Goal: Task Accomplishment & Management: Manage account settings

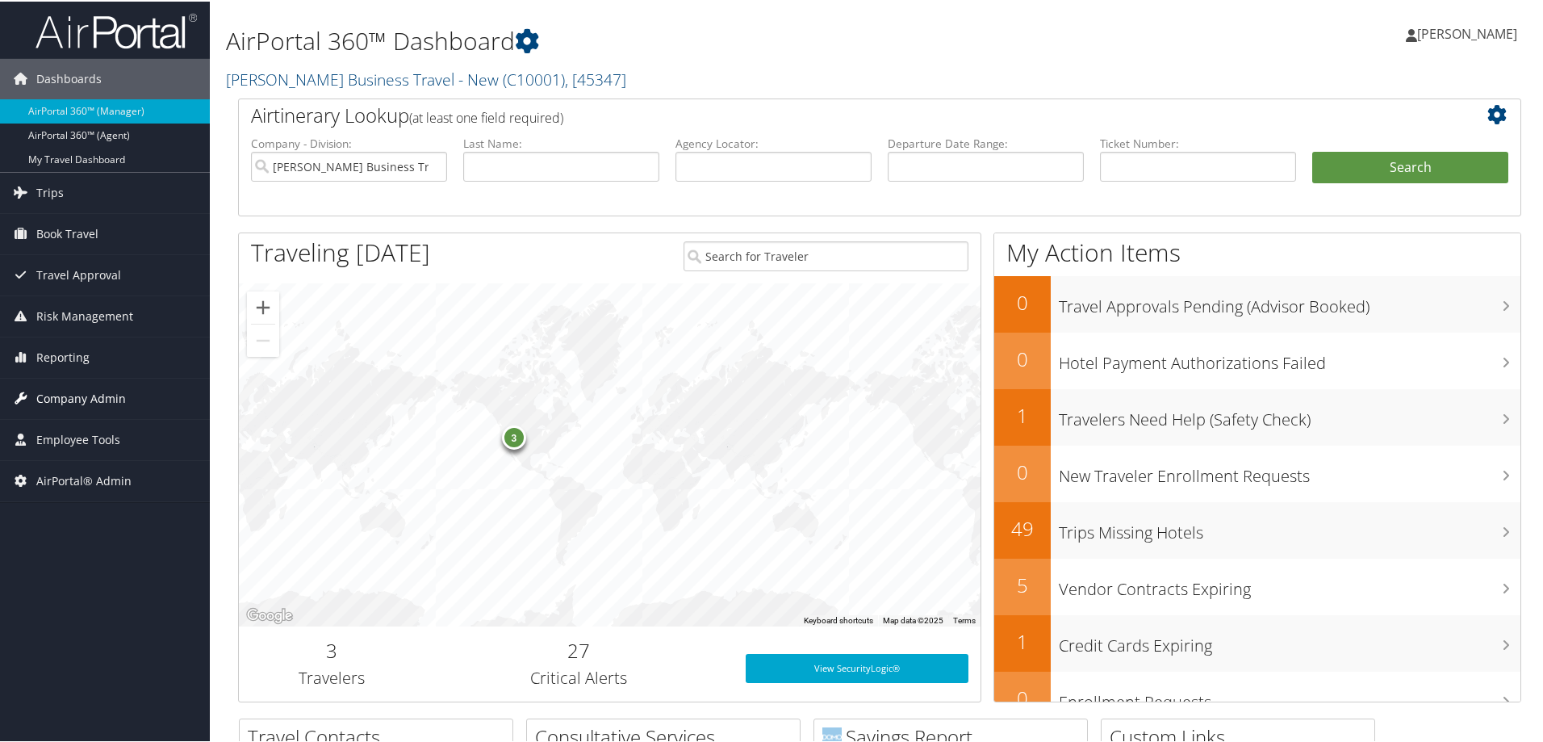
click at [104, 396] on span "Company Admin" at bounding box center [81, 397] width 90 height 40
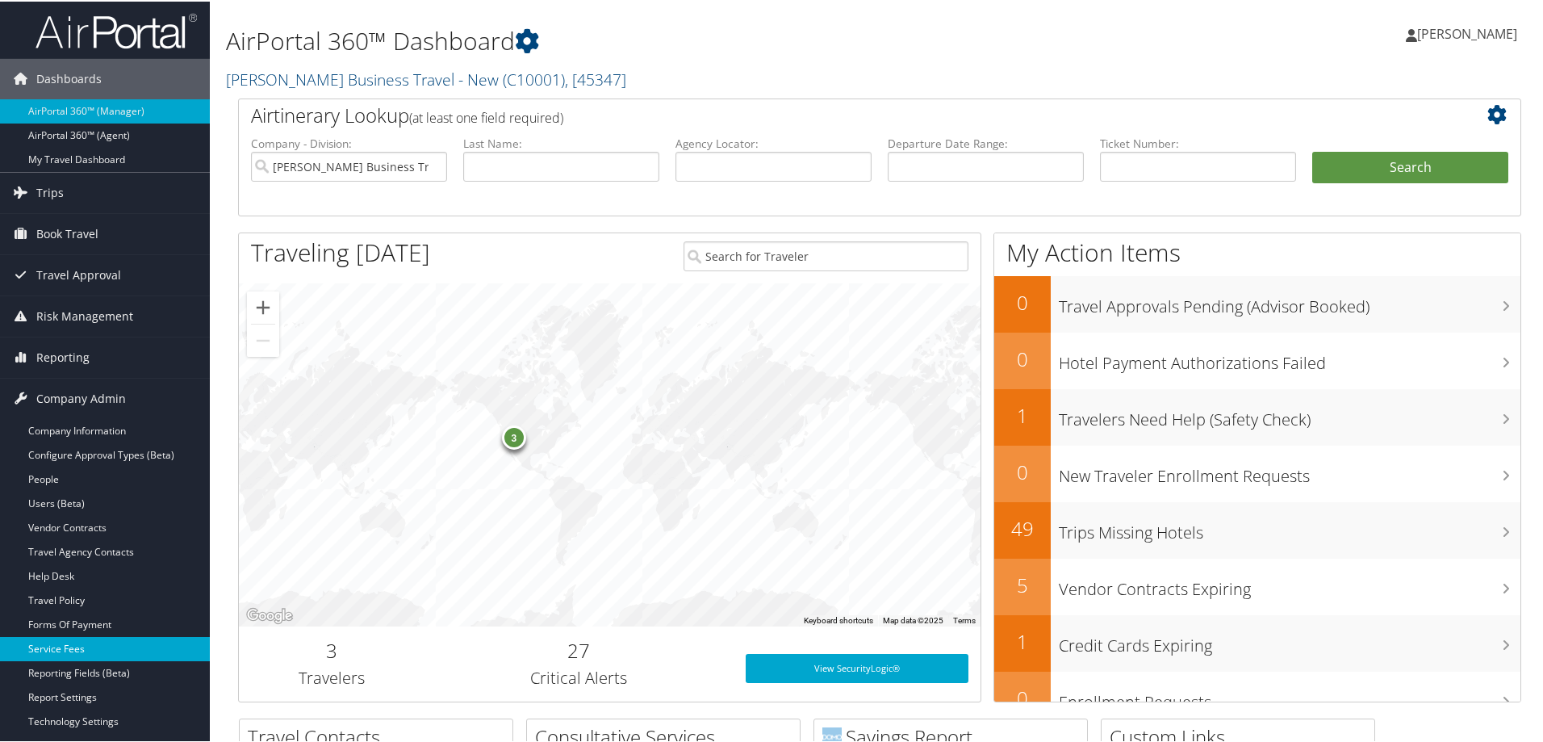
click at [94, 646] on link "Service Fees" at bounding box center [105, 647] width 210 height 24
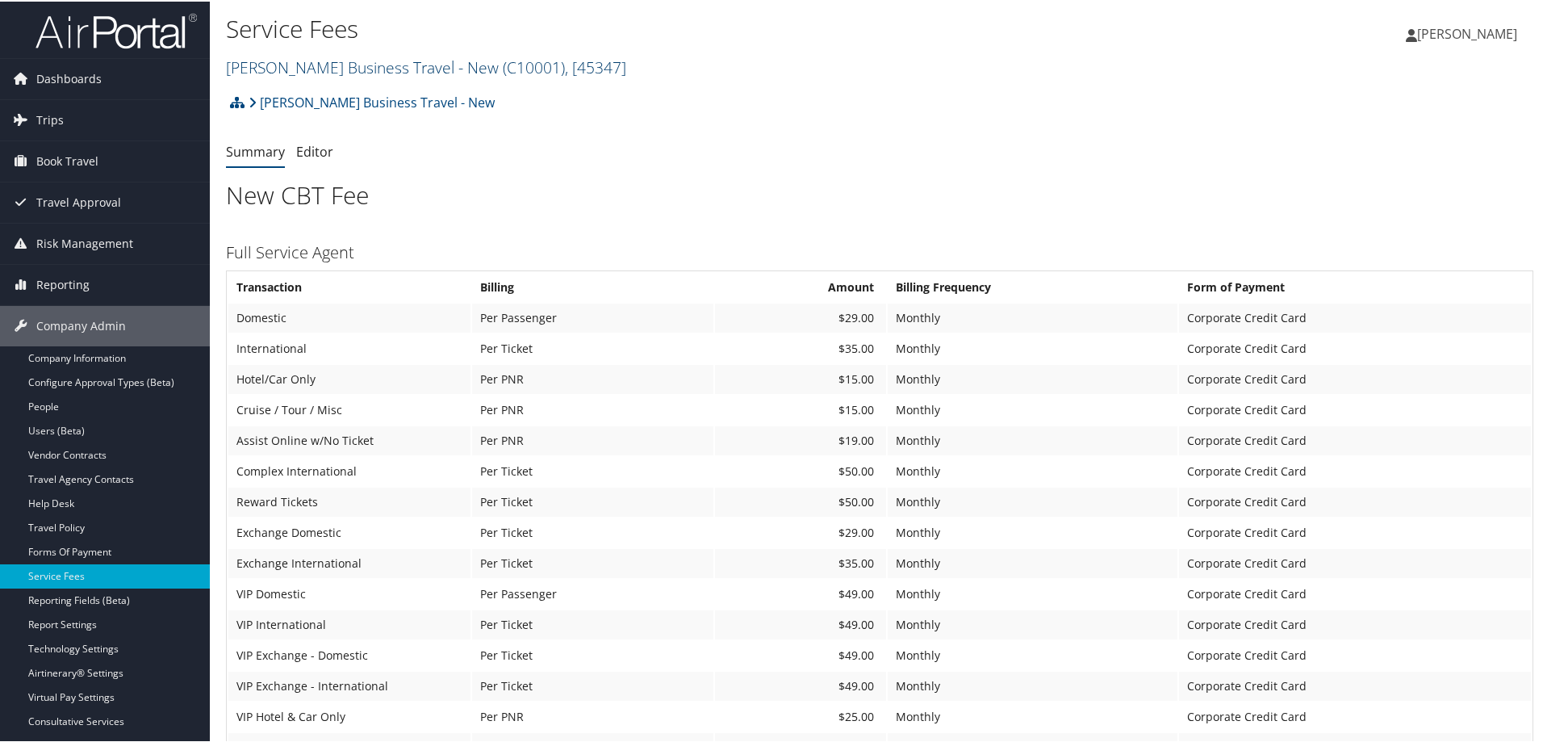
click at [378, 69] on link "[PERSON_NAME] Business Travel - New ( C10001 ) , [ 45347 ]" at bounding box center [426, 66] width 400 height 22
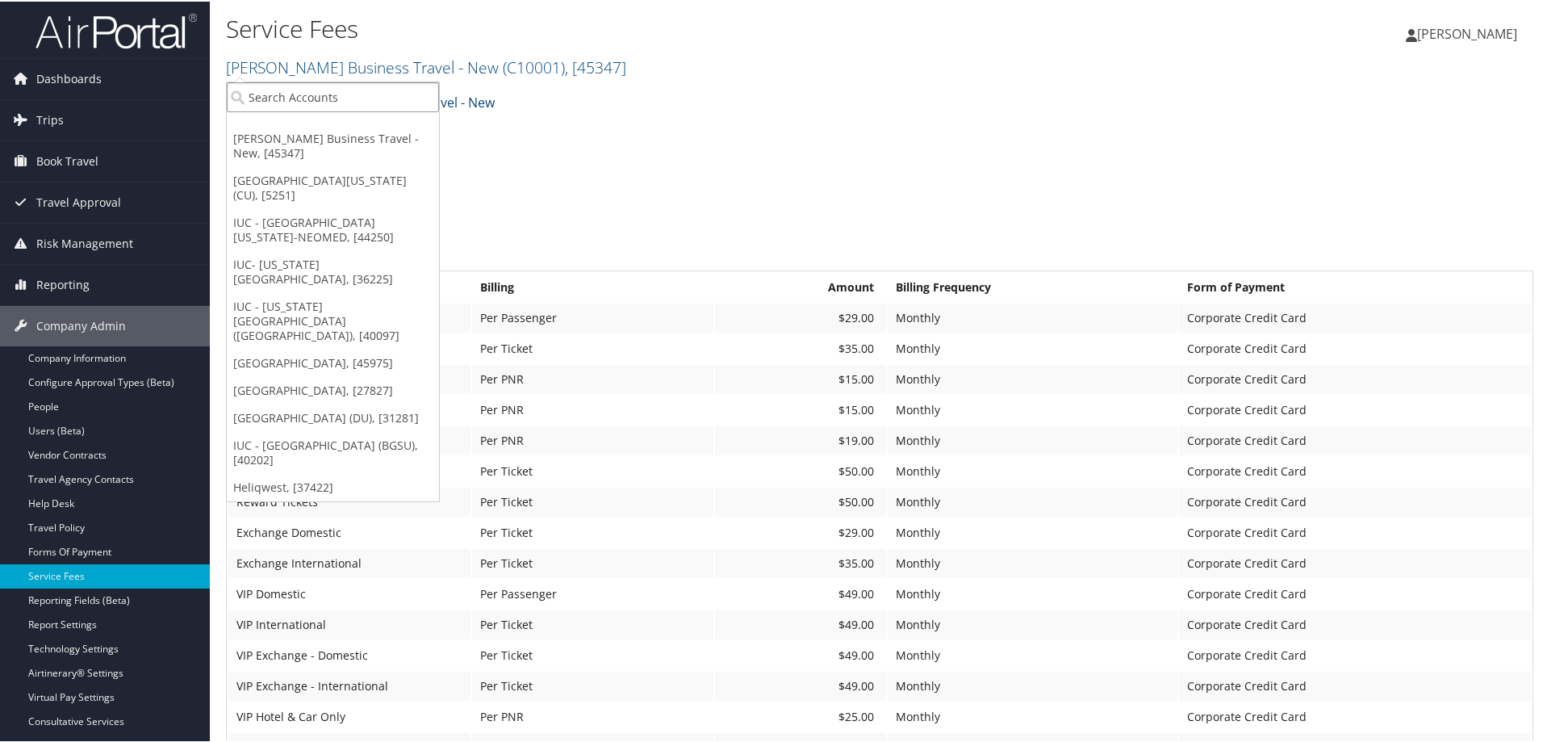
click at [339, 98] on input "search" at bounding box center [333, 96] width 212 height 30
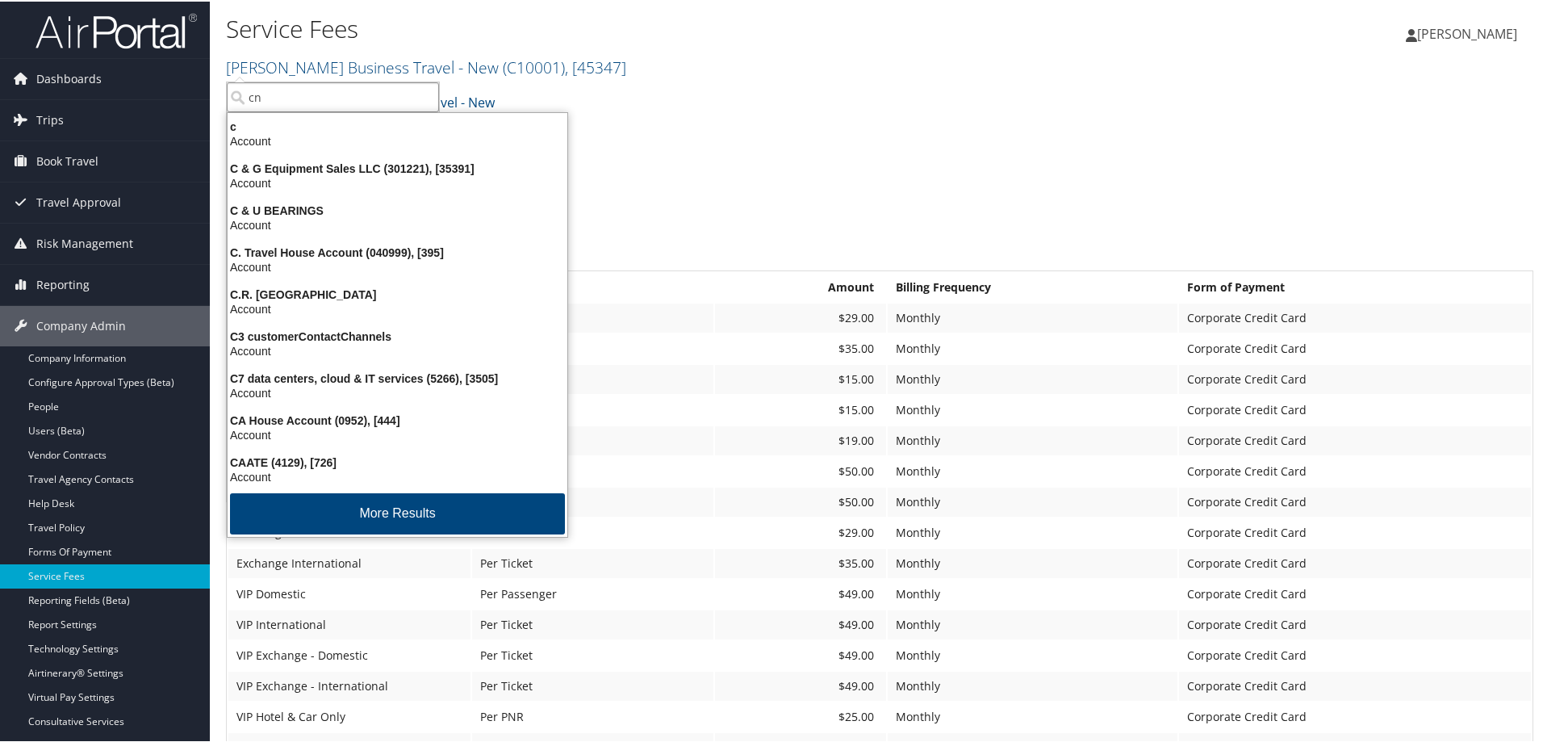
type input "cnb"
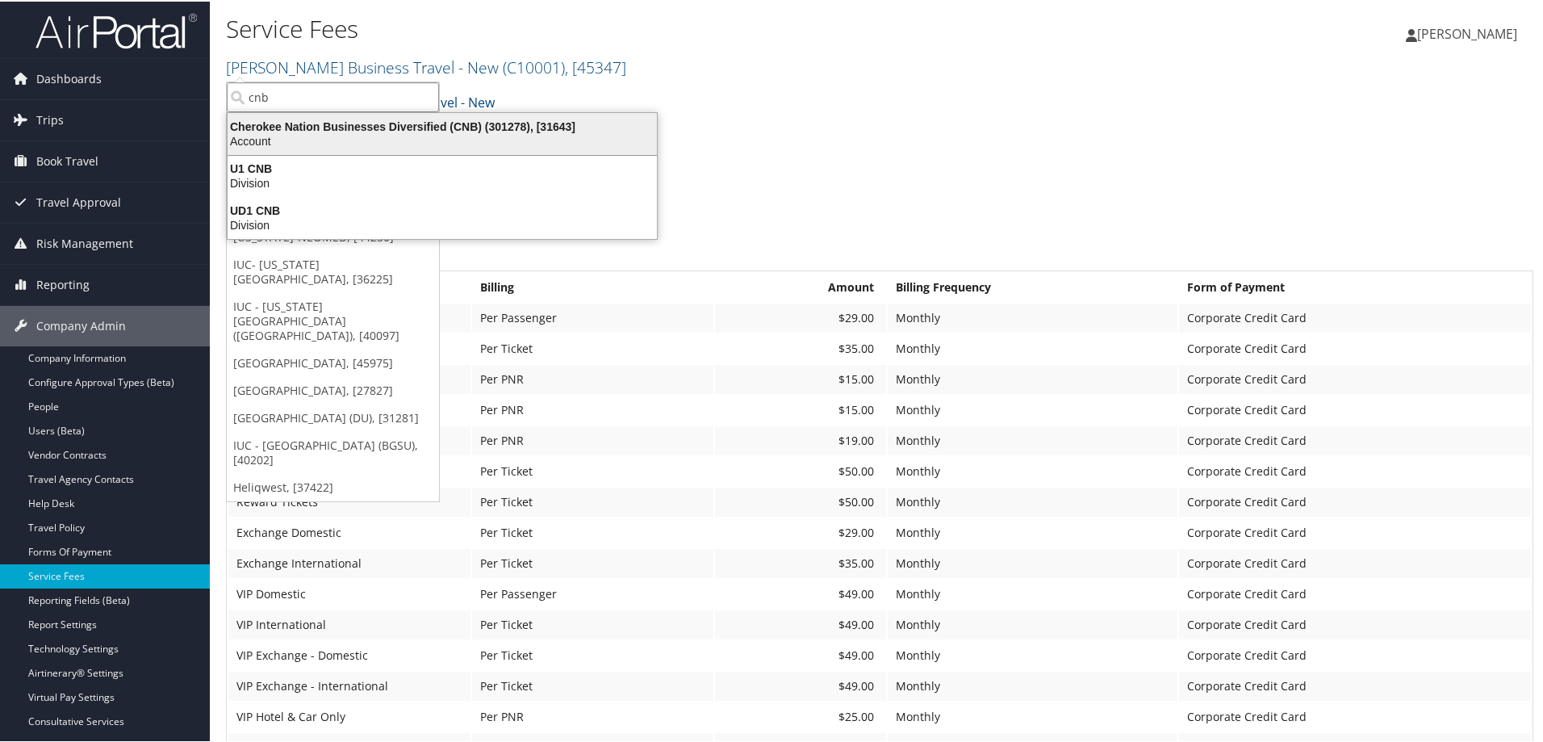
click at [363, 129] on div "Cherokee Nation Businesses Diversified (CNB) (301278), [31643]" at bounding box center [442, 125] width 449 height 15
